Goal: Transaction & Acquisition: Purchase product/service

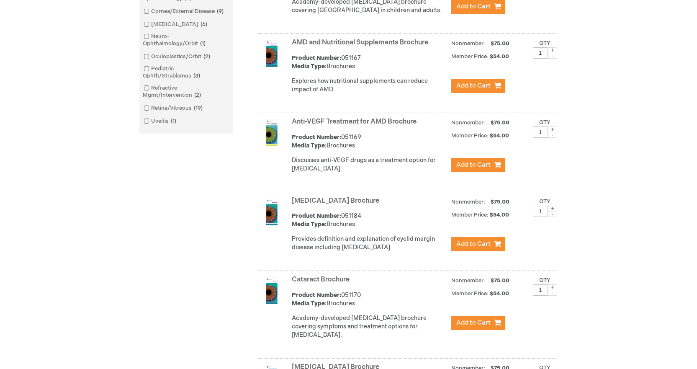
scroll to position [326, 0]
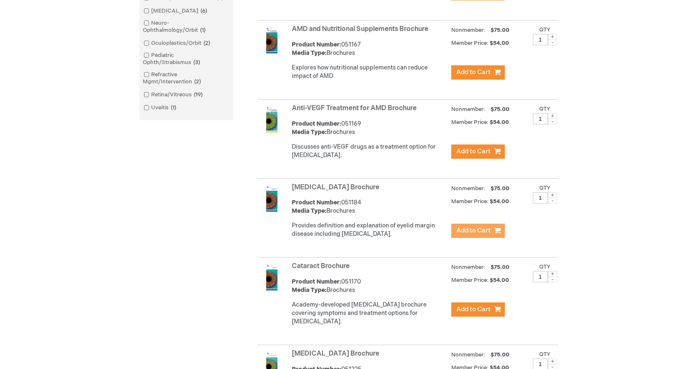
click at [483, 234] on span "Add to Cart" at bounding box center [473, 230] width 34 height 8
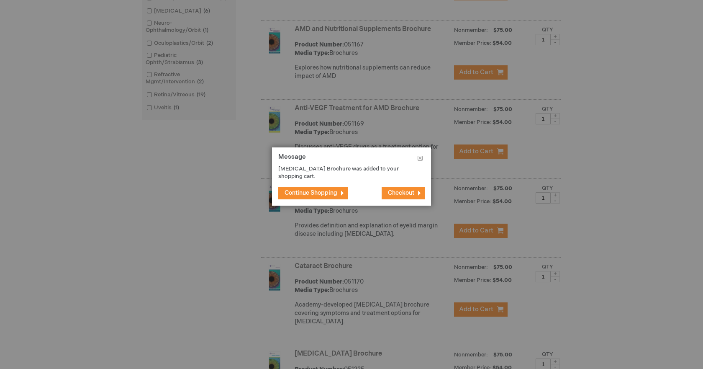
drag, startPoint x: 300, startPoint y: 194, endPoint x: 311, endPoint y: 194, distance: 10.9
click at [300, 194] on span "Continue Shopping" at bounding box center [311, 192] width 53 height 7
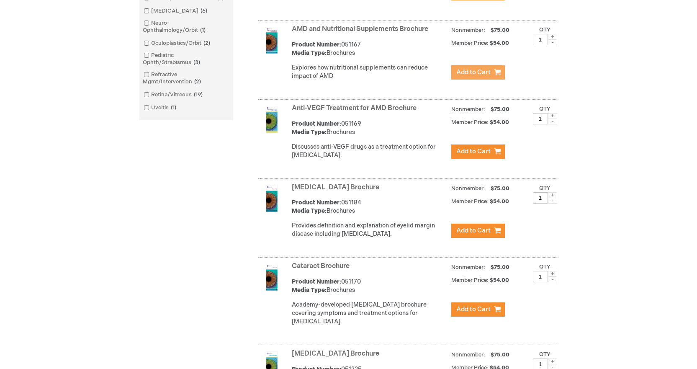
click at [481, 76] on span "Add to Cart" at bounding box center [473, 72] width 34 height 8
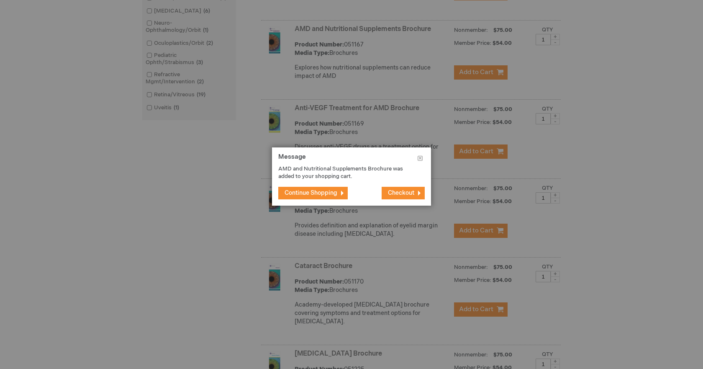
click at [326, 194] on span "Continue Shopping" at bounding box center [311, 192] width 53 height 7
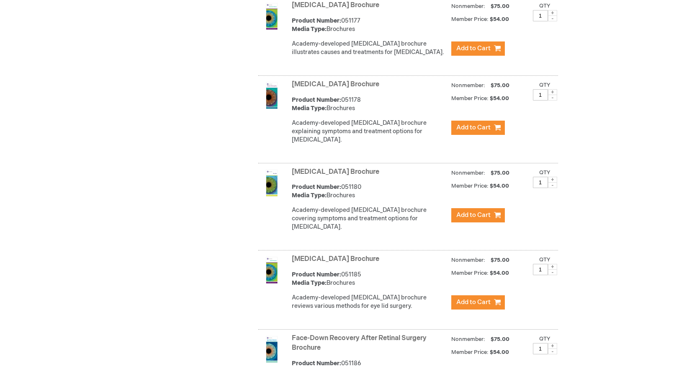
scroll to position [983, 0]
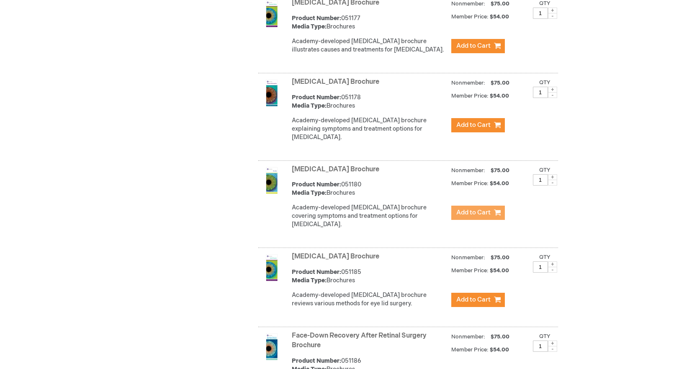
drag, startPoint x: 480, startPoint y: 222, endPoint x: 497, endPoint y: 225, distance: 16.6
click at [481, 216] on span "Add to Cart" at bounding box center [473, 212] width 34 height 8
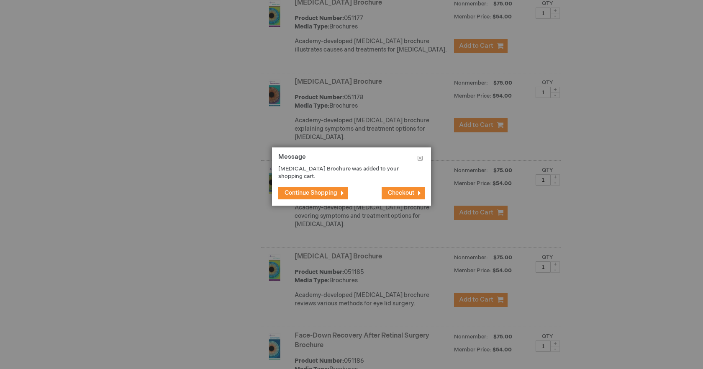
click at [320, 189] on span "Continue Shopping" at bounding box center [311, 192] width 53 height 7
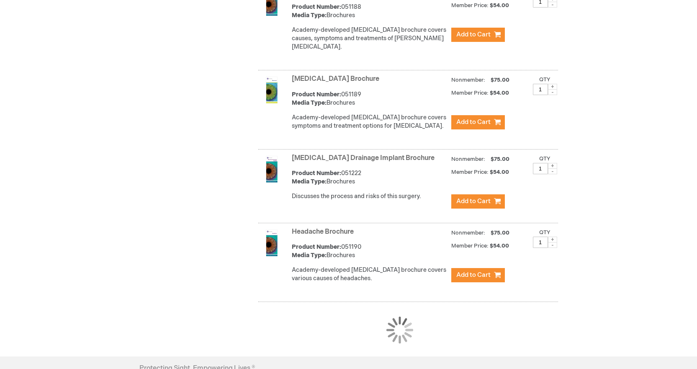
scroll to position [1583, 0]
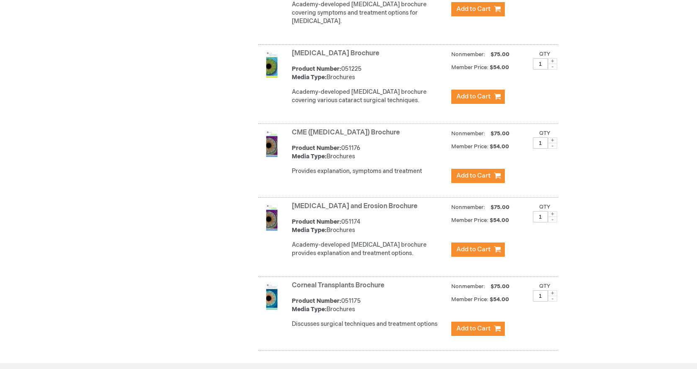
scroll to position [654, 0]
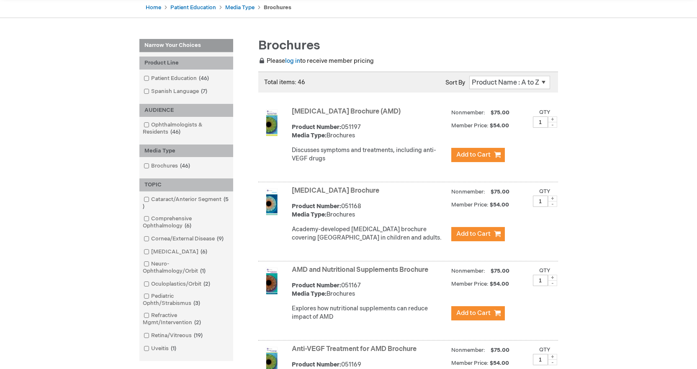
scroll to position [87, 0]
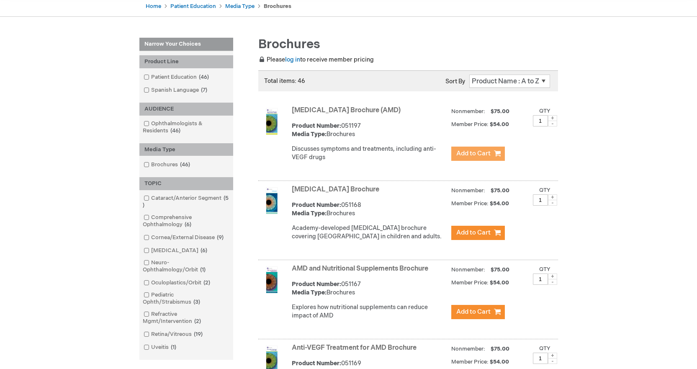
click at [481, 157] on span "Add to Cart" at bounding box center [473, 153] width 34 height 8
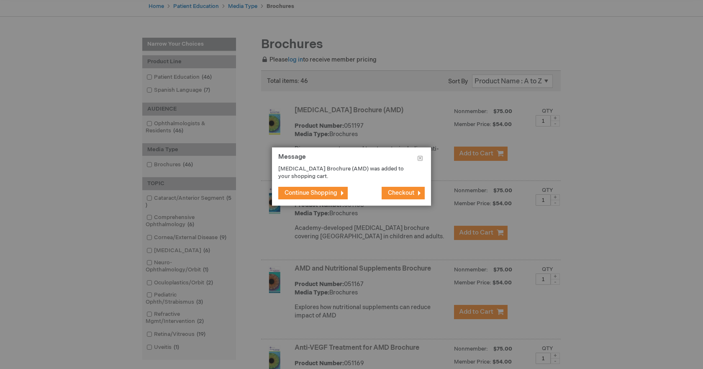
click at [317, 193] on span "Continue Shopping" at bounding box center [311, 192] width 53 height 7
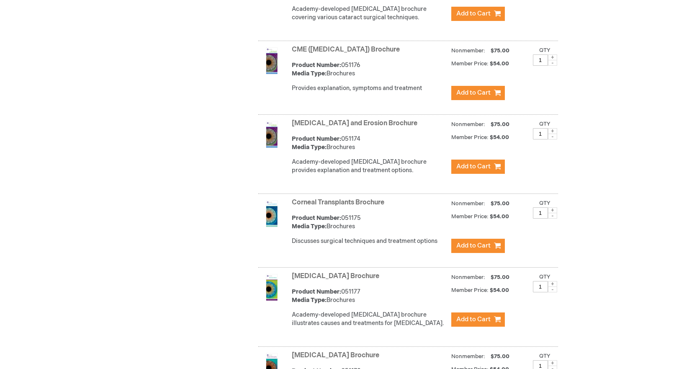
scroll to position [721, 0]
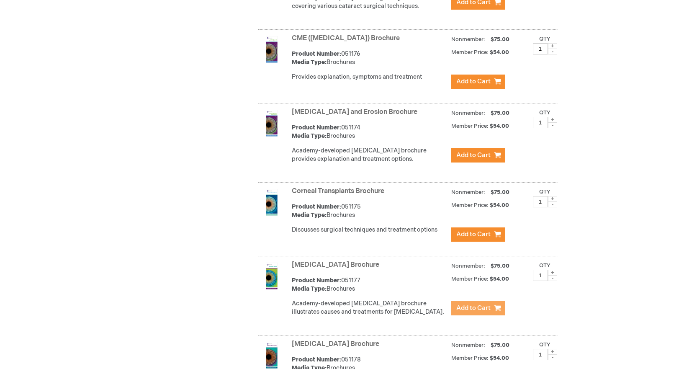
click at [477, 312] on span "Add to Cart" at bounding box center [473, 308] width 34 height 8
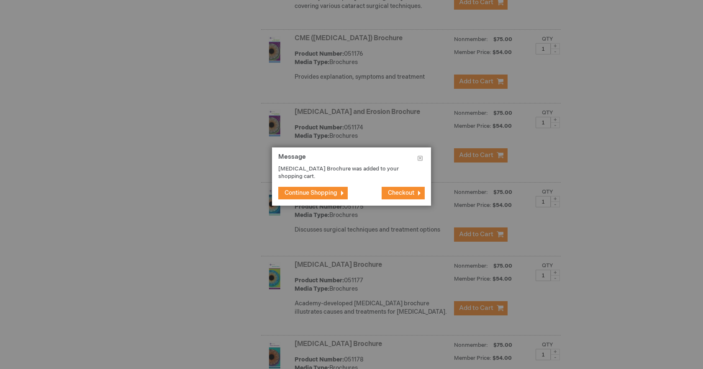
click at [325, 191] on span "Continue Shopping" at bounding box center [311, 192] width 53 height 7
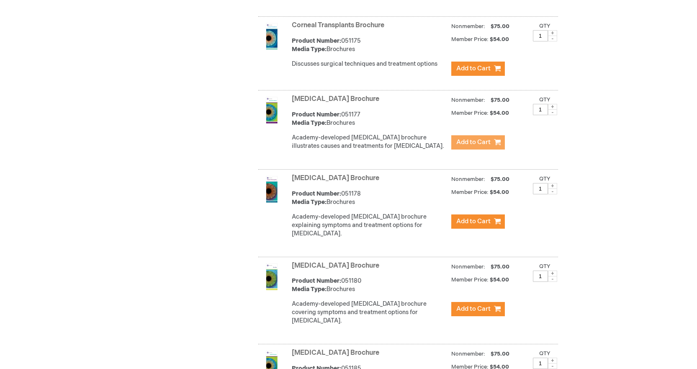
scroll to position [891, 0]
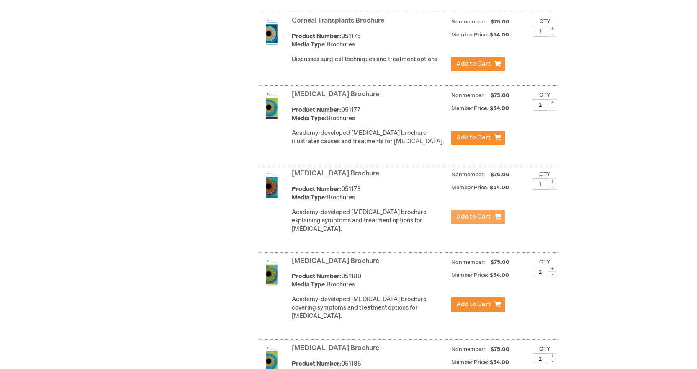
drag, startPoint x: 479, startPoint y: 227, endPoint x: 482, endPoint y: 224, distance: 4.7
click at [480, 221] on span "Add to Cart" at bounding box center [473, 217] width 34 height 8
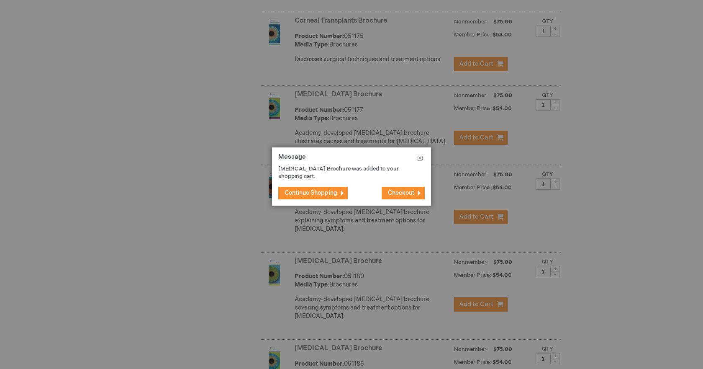
click at [323, 191] on span "Continue Shopping" at bounding box center [311, 192] width 53 height 7
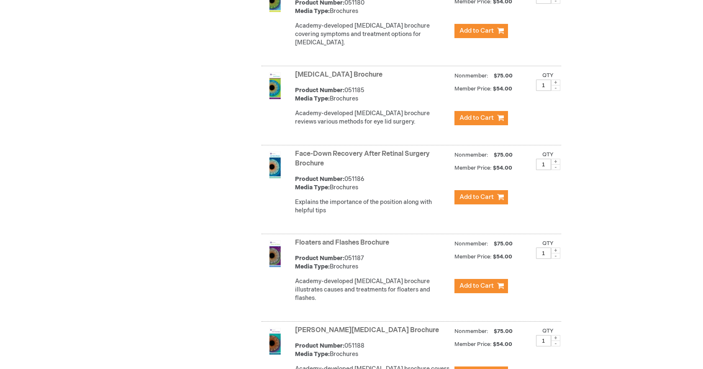
scroll to position [1171, 0]
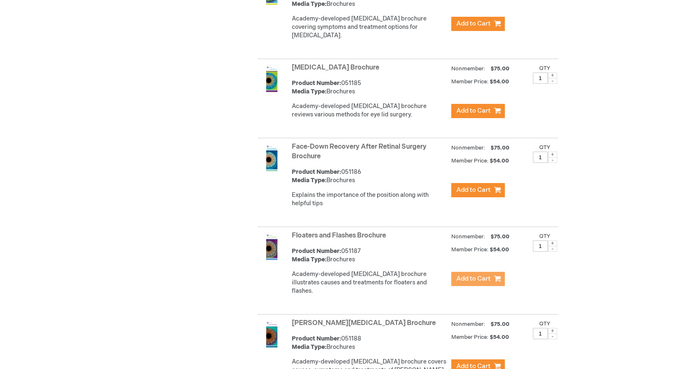
click at [471, 281] on span "Add to Cart" at bounding box center [473, 279] width 34 height 8
click at [475, 278] on span "Add to Cart" at bounding box center [473, 279] width 34 height 8
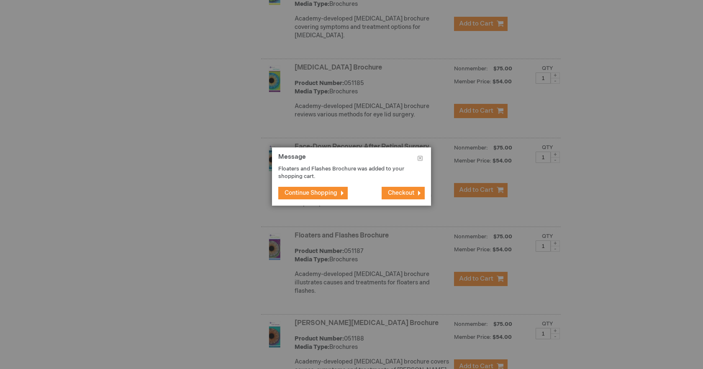
drag, startPoint x: 326, startPoint y: 189, endPoint x: 366, endPoint y: 183, distance: 39.8
click at [329, 189] on button "Continue Shopping" at bounding box center [312, 193] width 69 height 13
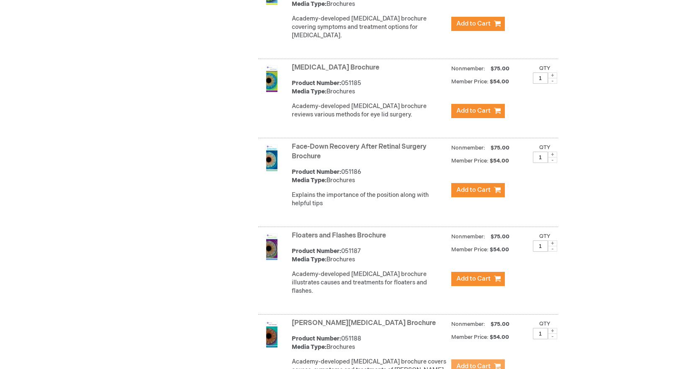
click at [473, 364] on span "Add to Cart" at bounding box center [473, 366] width 34 height 8
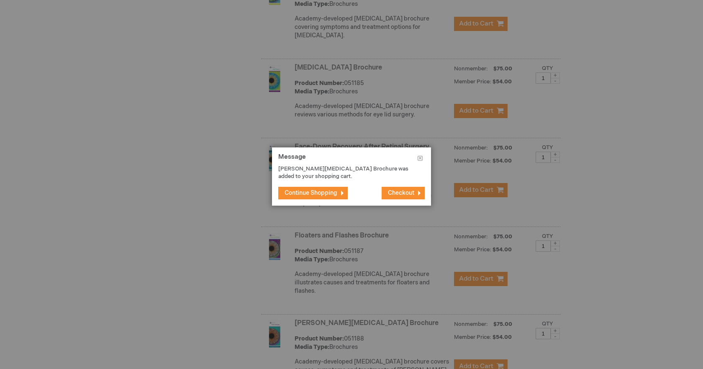
drag, startPoint x: 324, startPoint y: 195, endPoint x: 329, endPoint y: 190, distance: 6.2
click at [324, 194] on span "Continue Shopping" at bounding box center [311, 192] width 53 height 7
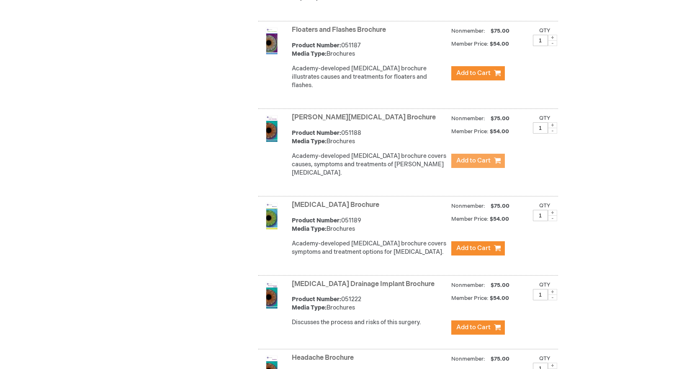
scroll to position [1388, 0]
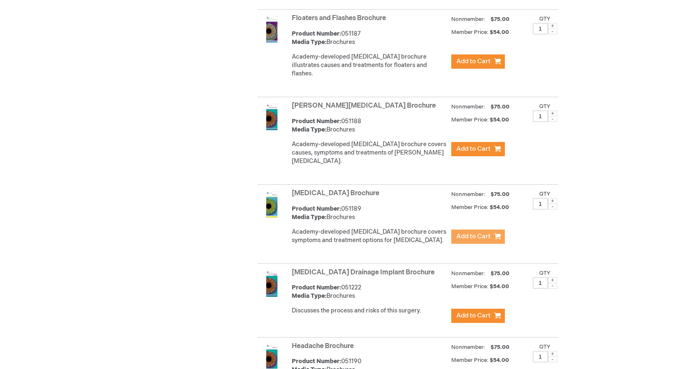
click at [474, 232] on span "Add to Cart" at bounding box center [473, 236] width 34 height 8
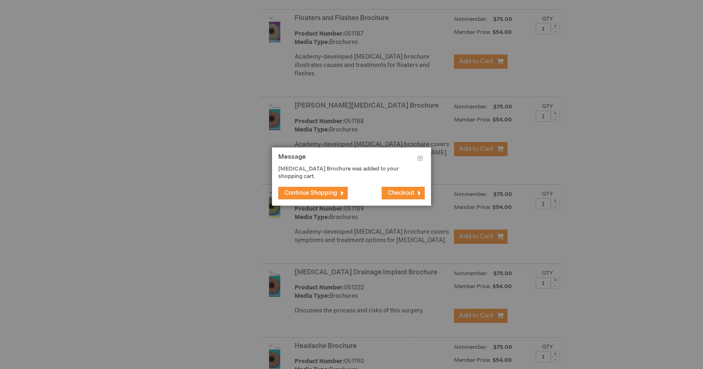
click at [329, 194] on span "Continue Shopping" at bounding box center [311, 192] width 53 height 7
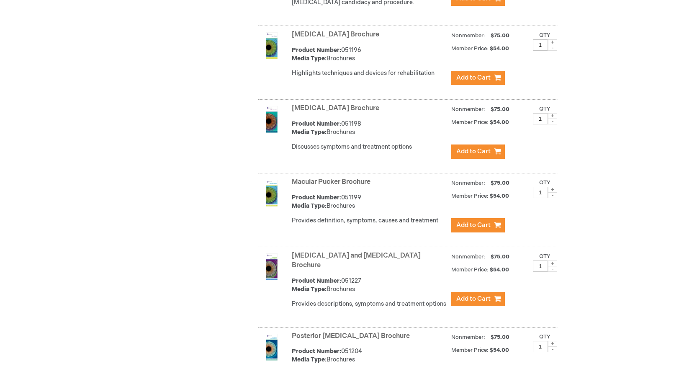
scroll to position [2093, 0]
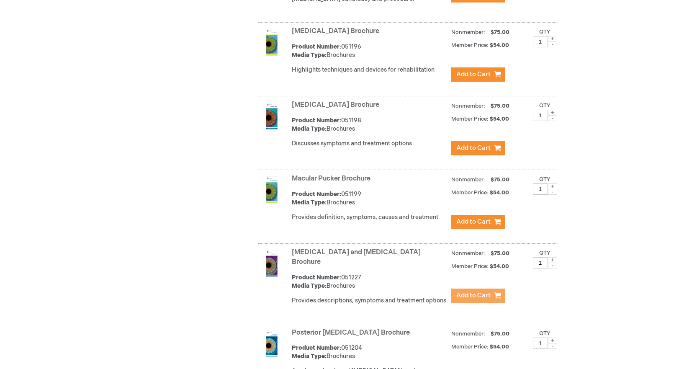
click at [474, 291] on span "Add to Cart" at bounding box center [473, 295] width 34 height 8
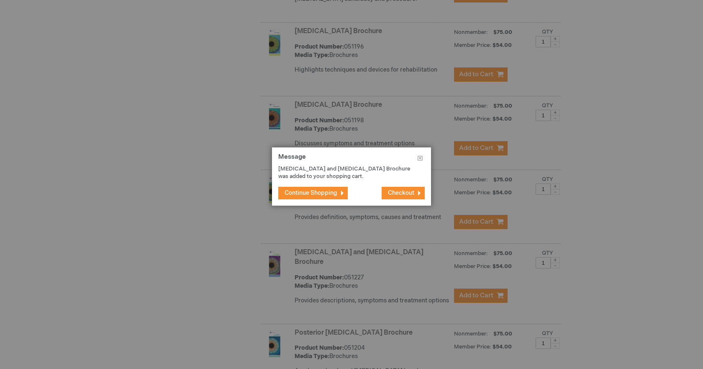
click at [320, 194] on span "Continue Shopping" at bounding box center [311, 192] width 53 height 7
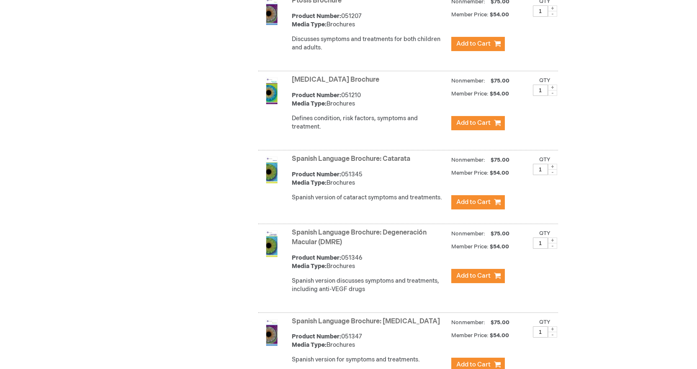
scroll to position [2674, 0]
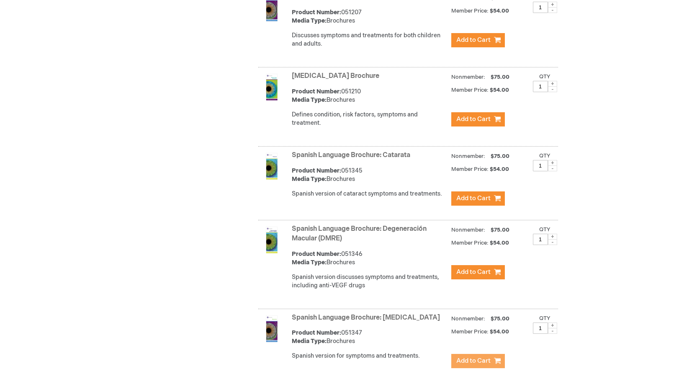
click at [473, 357] on span "Add to Cart" at bounding box center [473, 361] width 34 height 8
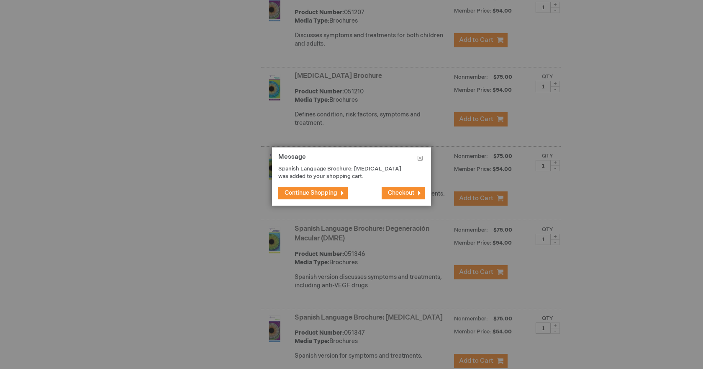
click at [327, 194] on span "Continue Shopping" at bounding box center [311, 192] width 53 height 7
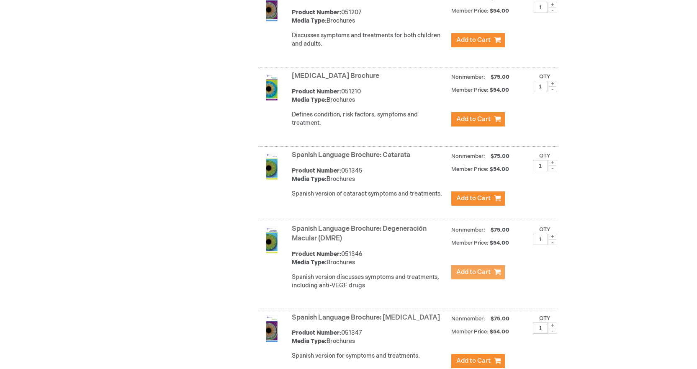
click at [472, 268] on span "Add to Cart" at bounding box center [473, 272] width 34 height 8
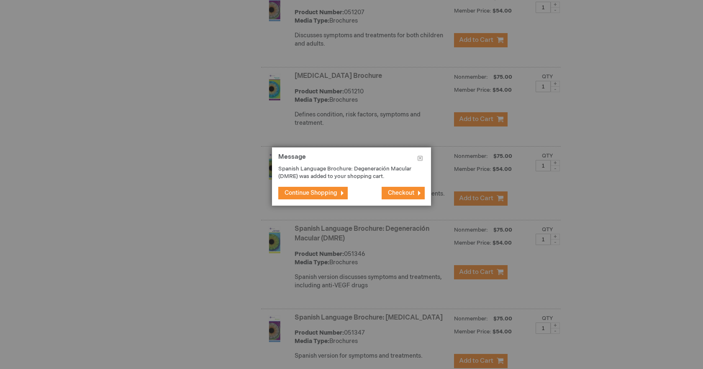
drag, startPoint x: 331, startPoint y: 190, endPoint x: 345, endPoint y: 177, distance: 19.3
click at [339, 181] on footer "Continue Shopping Checkout" at bounding box center [351, 192] width 159 height 25
drag, startPoint x: 323, startPoint y: 192, endPoint x: 390, endPoint y: 191, distance: 67.4
click at [324, 191] on span "Continue Shopping" at bounding box center [311, 192] width 53 height 7
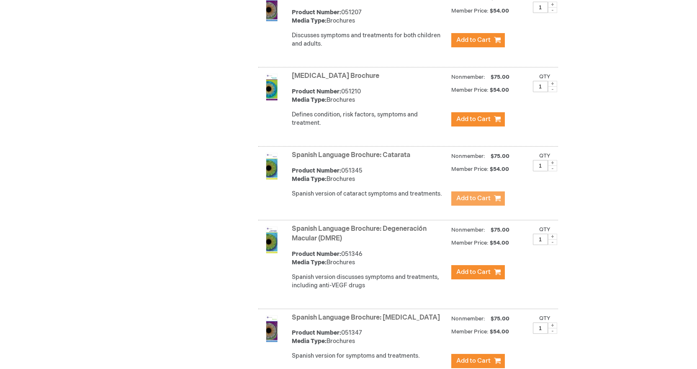
click at [479, 194] on span "Add to Cart" at bounding box center [473, 198] width 34 height 8
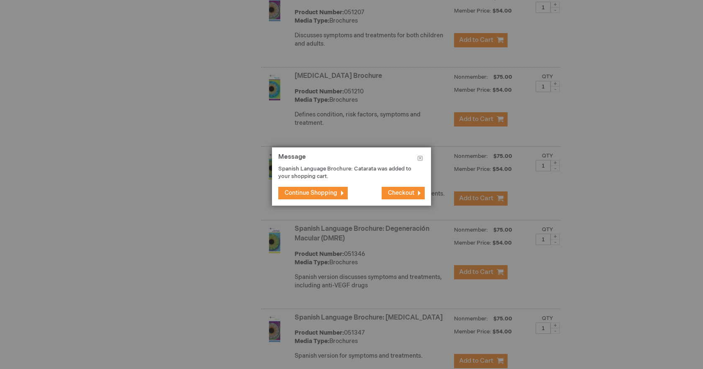
drag, startPoint x: 318, startPoint y: 192, endPoint x: 330, endPoint y: 185, distance: 14.4
click at [319, 189] on span "Continue Shopping" at bounding box center [311, 192] width 53 height 7
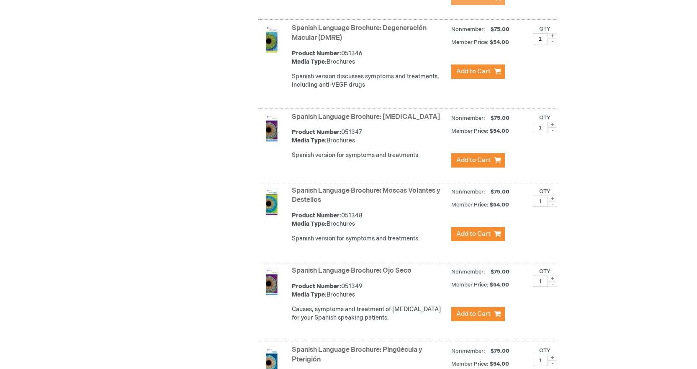
scroll to position [2878, 0]
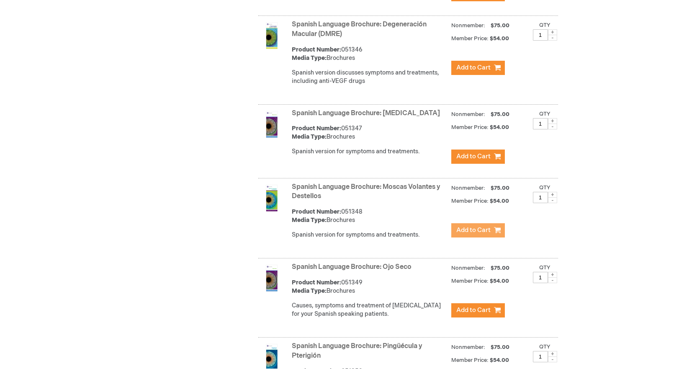
click at [468, 226] on span "Add to Cart" at bounding box center [473, 230] width 34 height 8
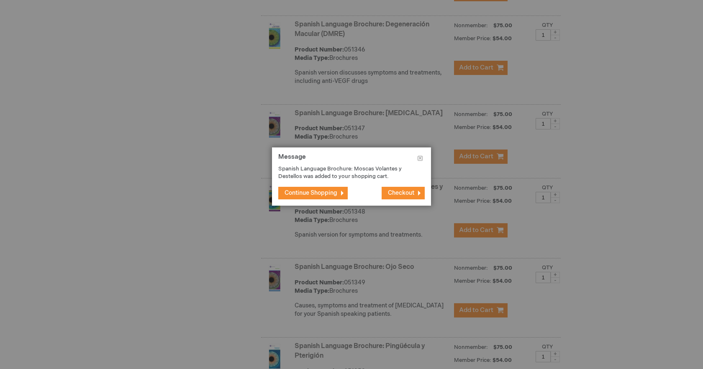
click at [328, 192] on span "Continue Shopping" at bounding box center [311, 192] width 53 height 7
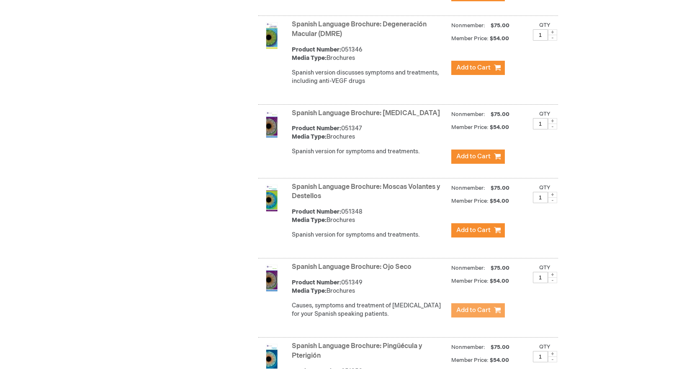
click at [472, 306] on span "Add to Cart" at bounding box center [473, 310] width 34 height 8
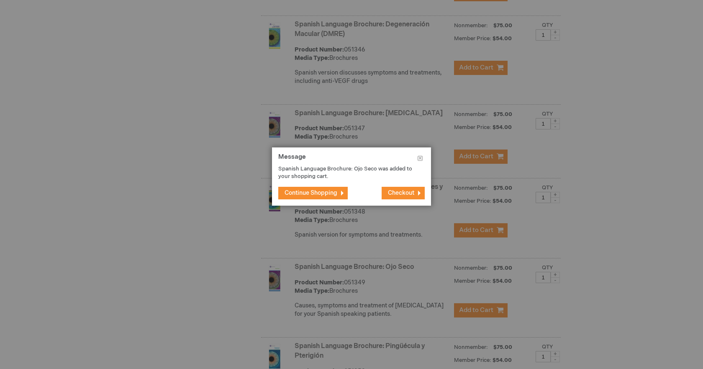
click at [329, 192] on span "Continue Shopping" at bounding box center [311, 192] width 53 height 7
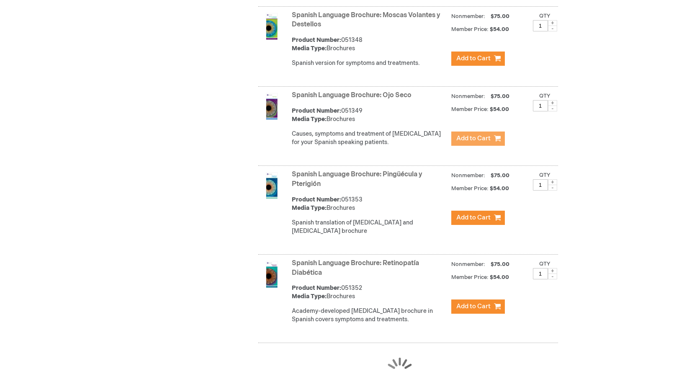
scroll to position [3054, 0]
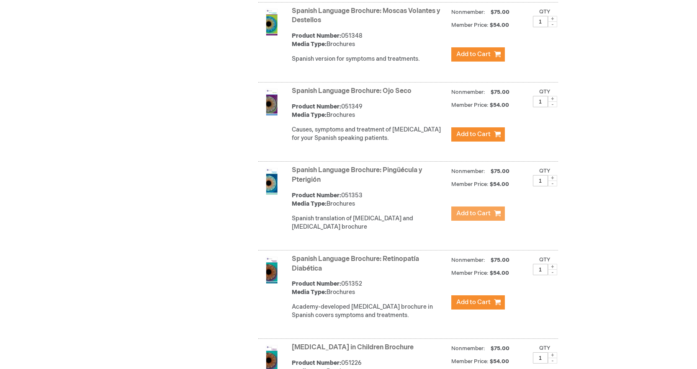
click at [479, 209] on span "Add to Cart" at bounding box center [473, 213] width 34 height 8
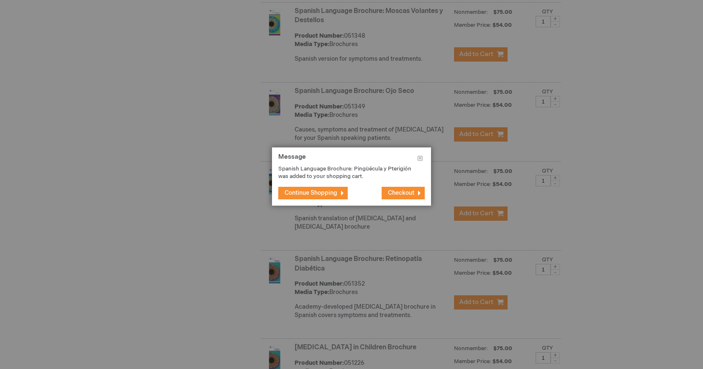
click at [333, 190] on span "Continue Shopping" at bounding box center [311, 192] width 53 height 7
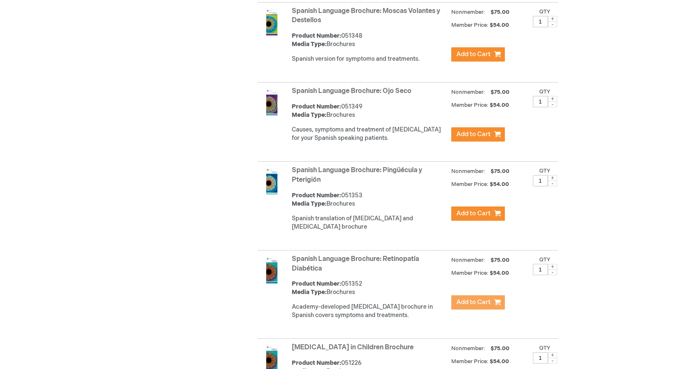
click at [480, 298] on span "Add to Cart" at bounding box center [473, 302] width 34 height 8
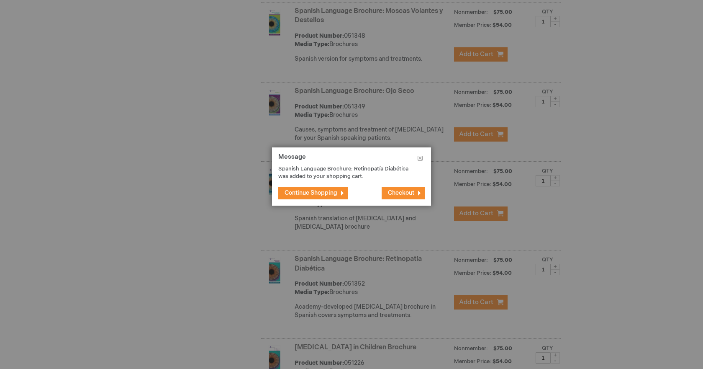
click at [330, 192] on span "Continue Shopping" at bounding box center [311, 192] width 53 height 7
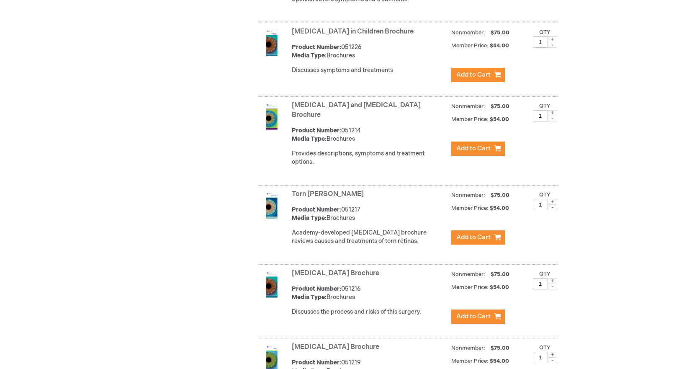
scroll to position [3383, 0]
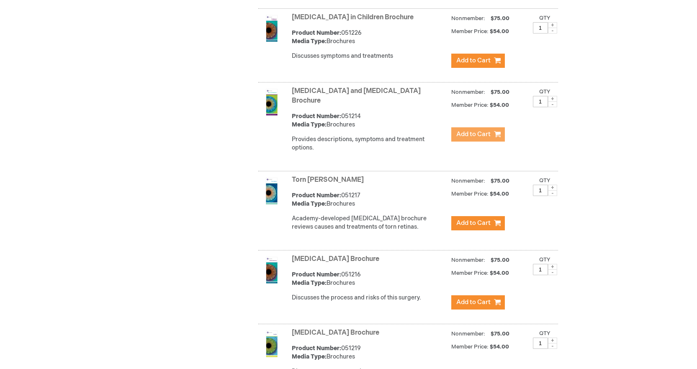
click at [482, 130] on span "Add to Cart" at bounding box center [473, 134] width 34 height 8
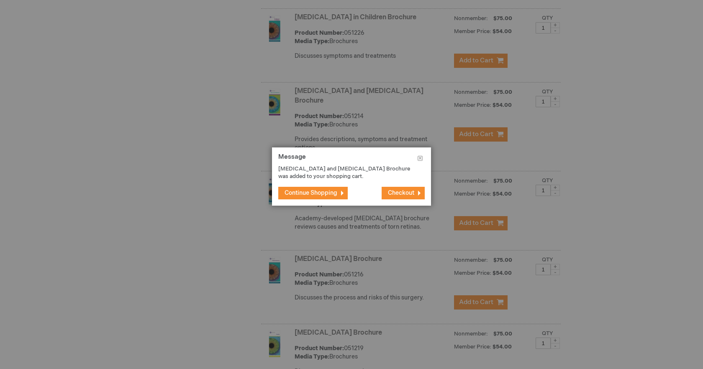
click at [328, 191] on span "Continue Shopping" at bounding box center [311, 192] width 53 height 7
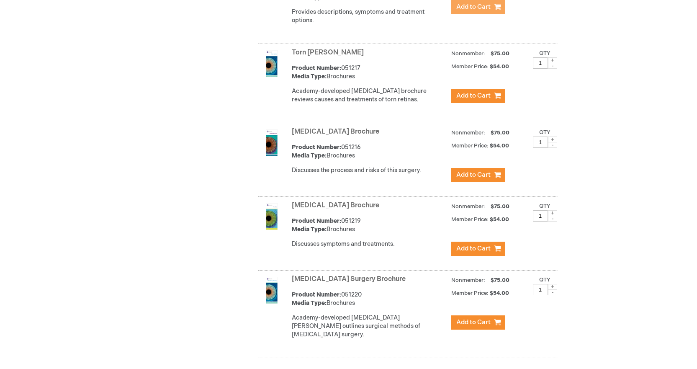
scroll to position [3515, 0]
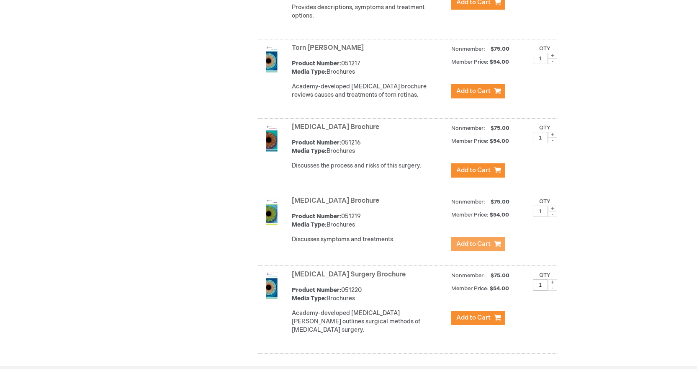
click at [472, 240] on span "Add to Cart" at bounding box center [473, 244] width 34 height 8
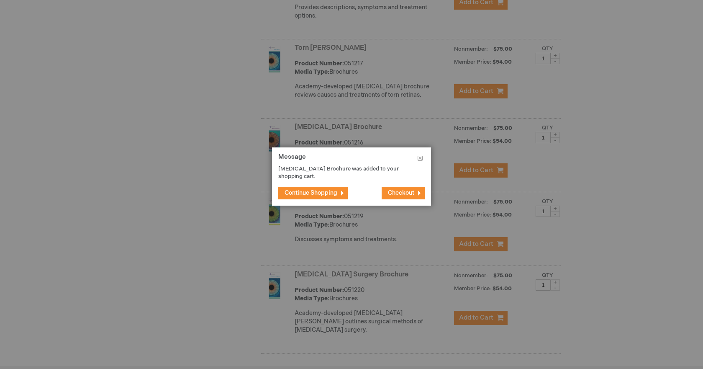
click at [326, 189] on span "Continue Shopping" at bounding box center [311, 192] width 53 height 7
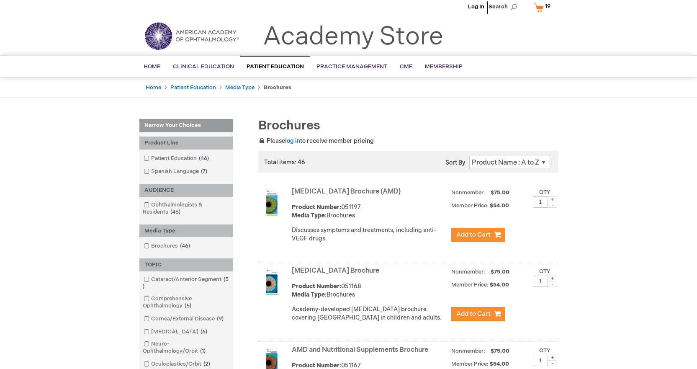
scroll to position [0, 0]
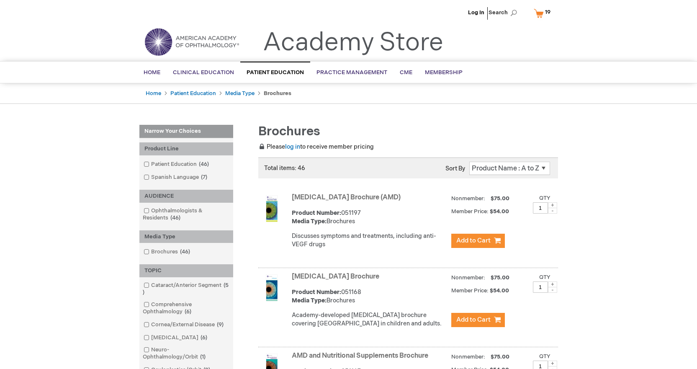
click at [542, 13] on link "My Cart 19 19 items" at bounding box center [544, 13] width 24 height 15
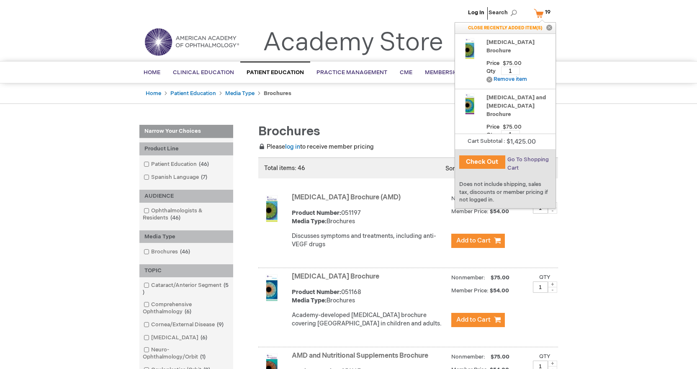
click at [533, 159] on span "Go To Shopping Cart" at bounding box center [527, 163] width 41 height 15
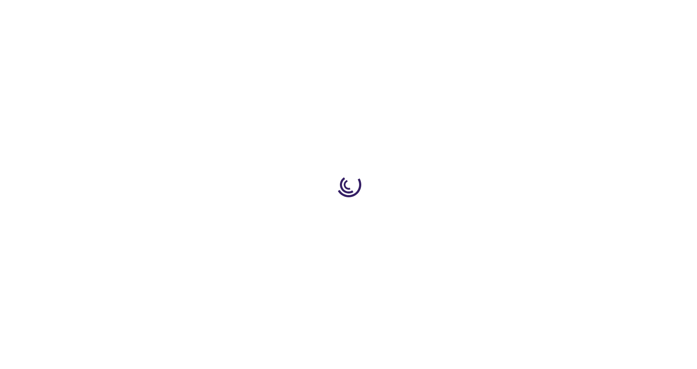
select select "US"
